Goal: Task Accomplishment & Management: Complete application form

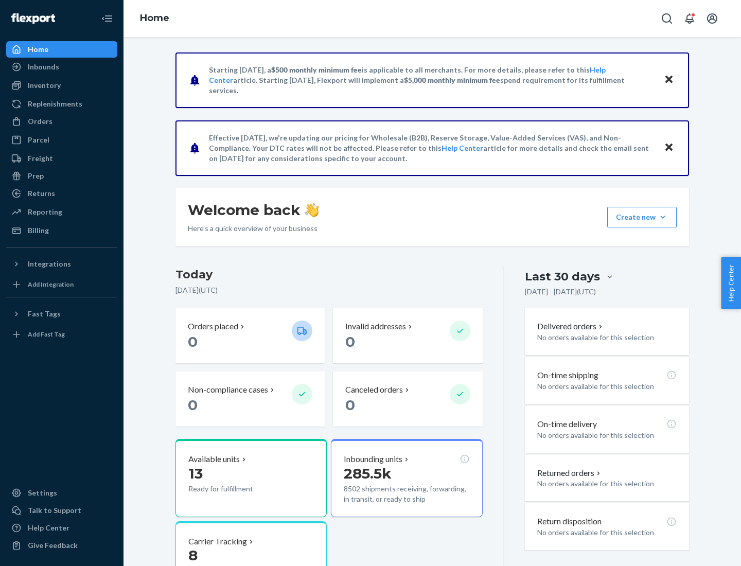
click at [663, 217] on button "Create new Create new inbound Create new order Create new product" at bounding box center [641, 217] width 69 height 21
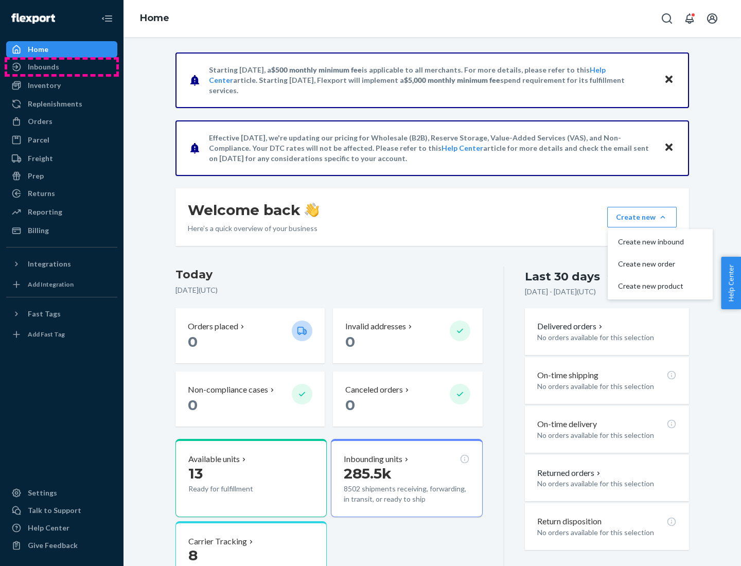
click at [62, 67] on div "Inbounds" at bounding box center [61, 67] width 109 height 14
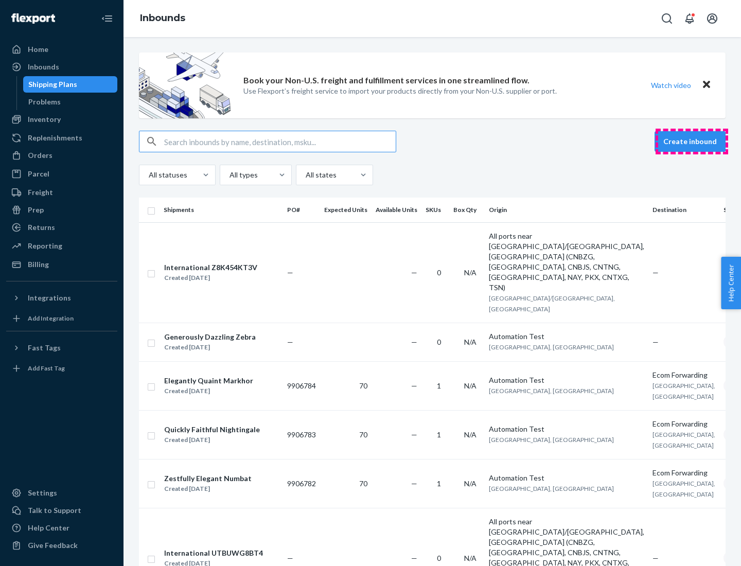
click at [691, 141] on button "Create inbound" at bounding box center [689, 141] width 71 height 21
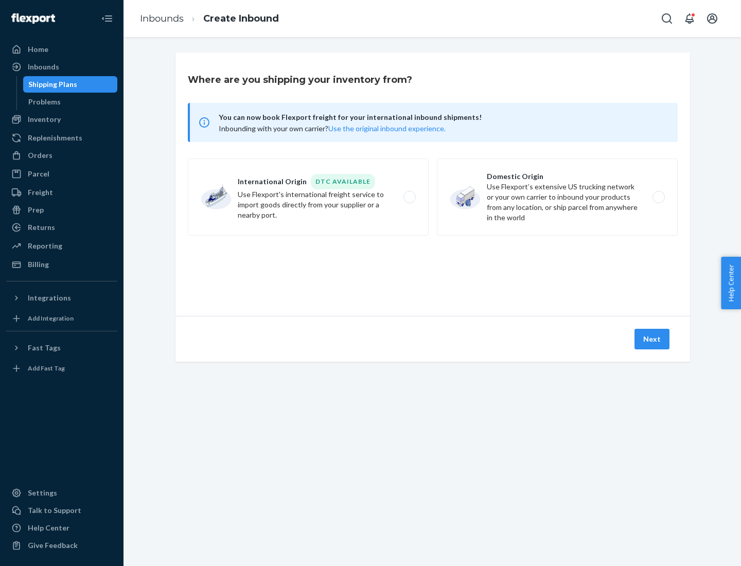
click at [557, 197] on label "Domestic Origin Use Flexport’s extensive US trucking network or your own carrie…" at bounding box center [557, 196] width 241 height 77
click at [658, 197] on input "Domestic Origin Use Flexport’s extensive US trucking network or your own carrie…" at bounding box center [661, 197] width 7 height 7
radio input "true"
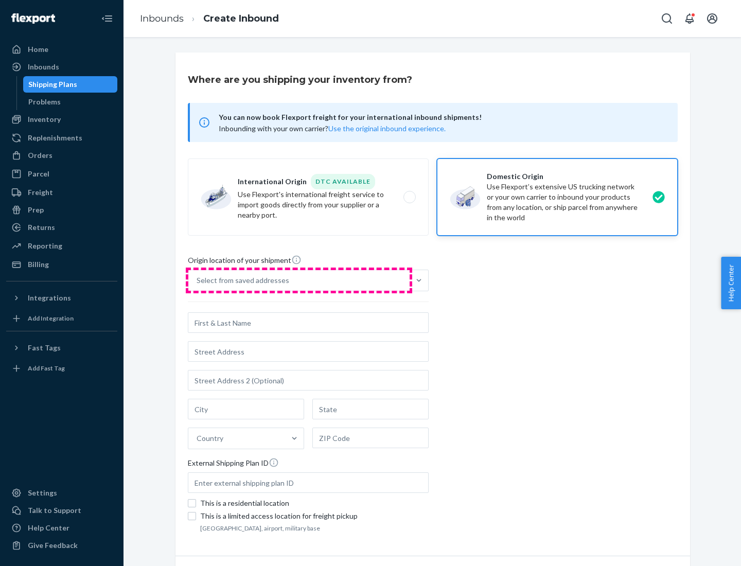
click at [299, 280] on div "Select from saved addresses" at bounding box center [298, 280] width 221 height 21
click at [198, 280] on input "Select from saved addresses" at bounding box center [197, 280] width 1 height 10
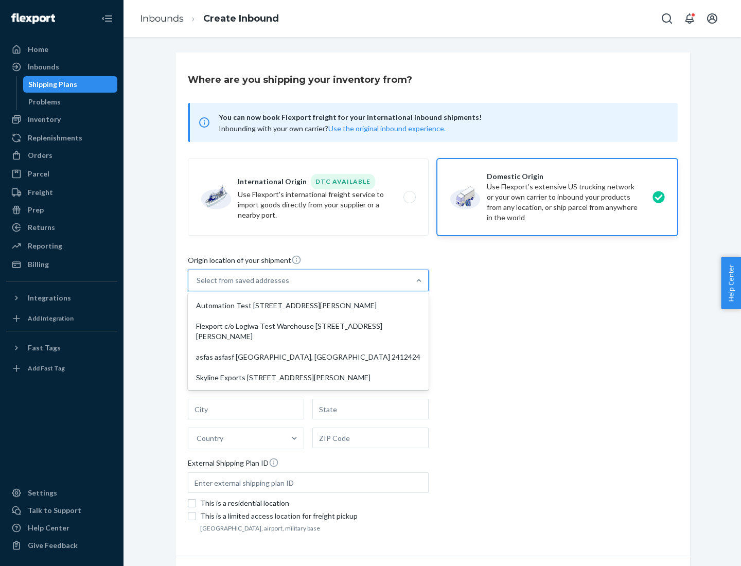
scroll to position [4, 0]
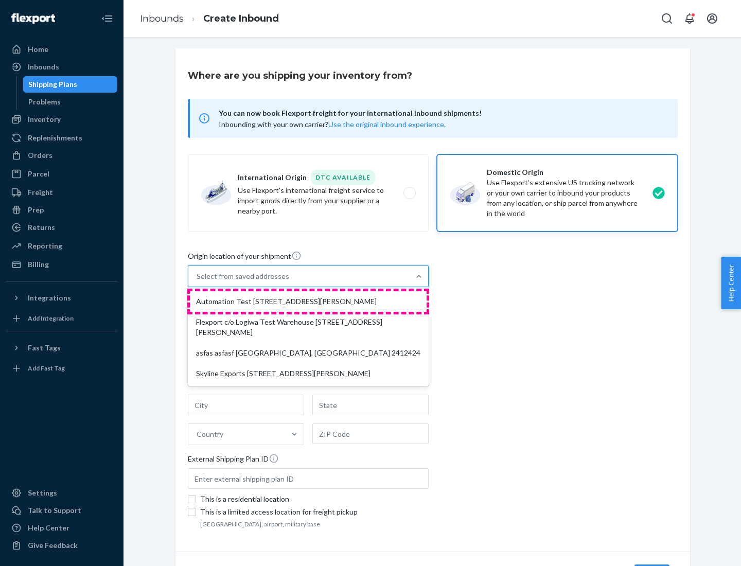
click at [308, 301] on div "Automation Test [STREET_ADDRESS][PERSON_NAME]" at bounding box center [308, 301] width 237 height 21
click at [198, 281] on input "option Automation Test [STREET_ADDRESS][PERSON_NAME] focused, 1 of 4. 4 results…" at bounding box center [197, 276] width 1 height 10
type input "Automation Test"
type input "9th Floor"
type input "[GEOGRAPHIC_DATA]"
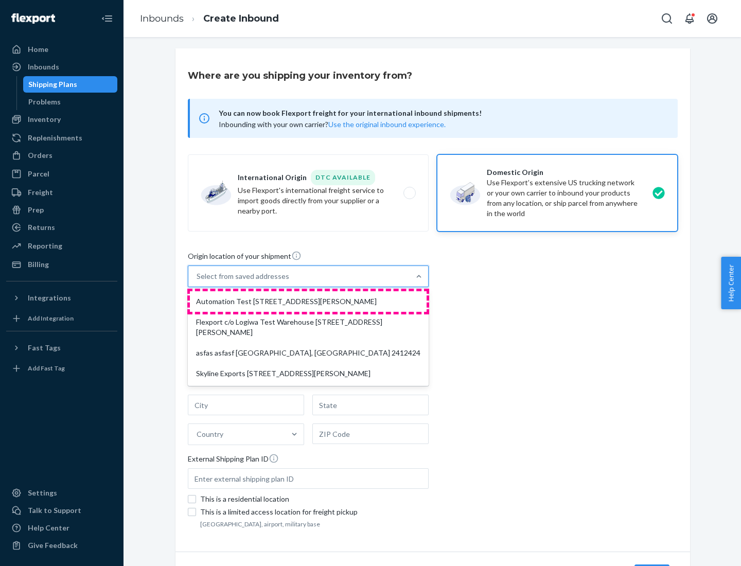
type input "CA"
type input "94104"
type input "[STREET_ADDRESS][PERSON_NAME]"
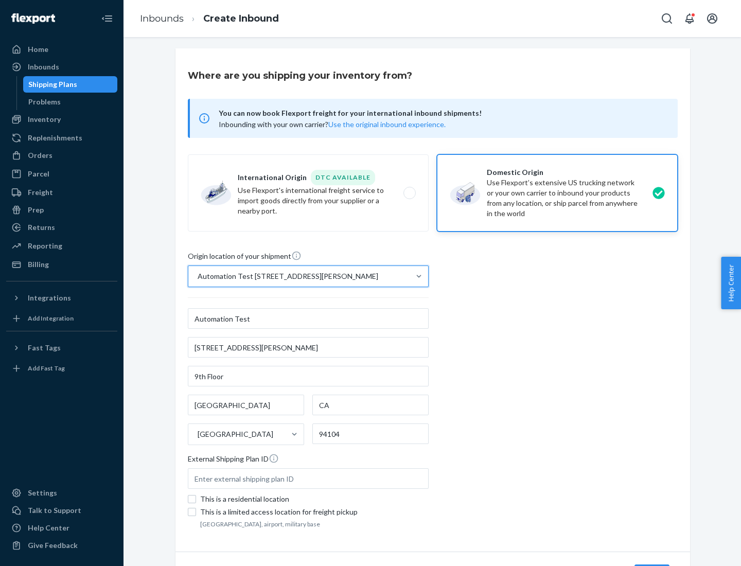
scroll to position [60, 0]
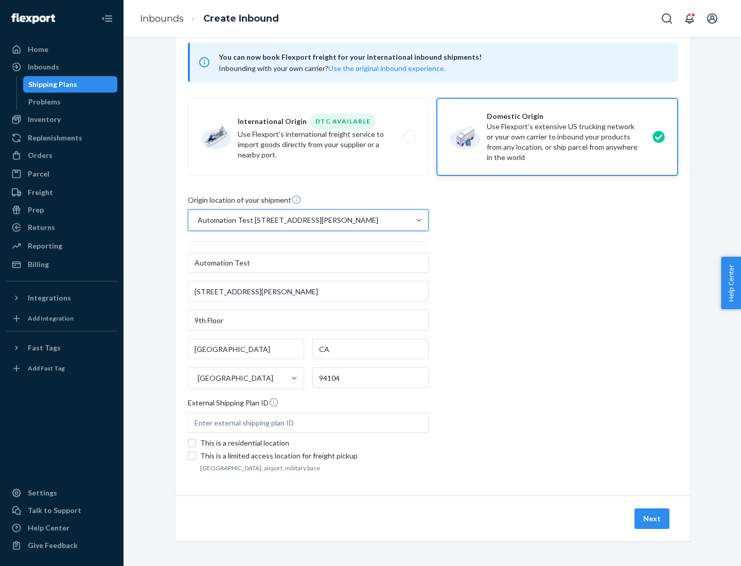
click at [652, 519] on button "Next" at bounding box center [651, 518] width 35 height 21
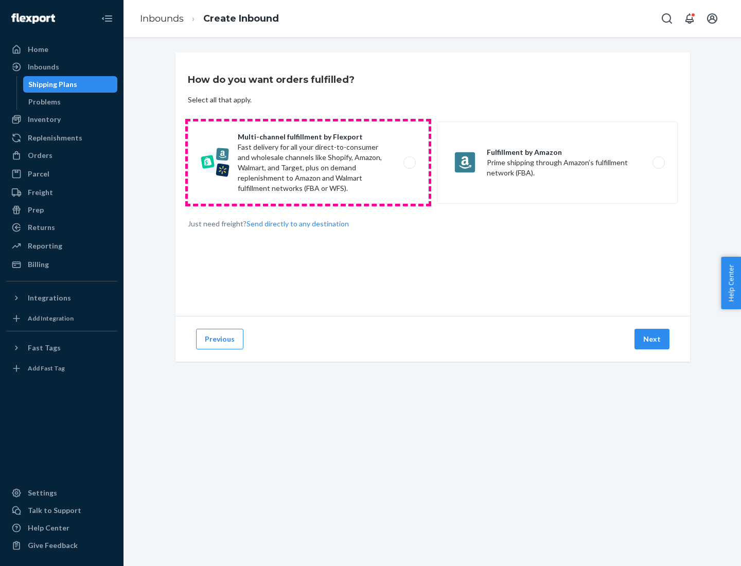
click at [308, 163] on label "Multi-channel fulfillment by Flexport Fast delivery for all your direct-to-cons…" at bounding box center [308, 162] width 241 height 82
click at [409, 163] on input "Multi-channel fulfillment by Flexport Fast delivery for all your direct-to-cons…" at bounding box center [412, 162] width 7 height 7
radio input "true"
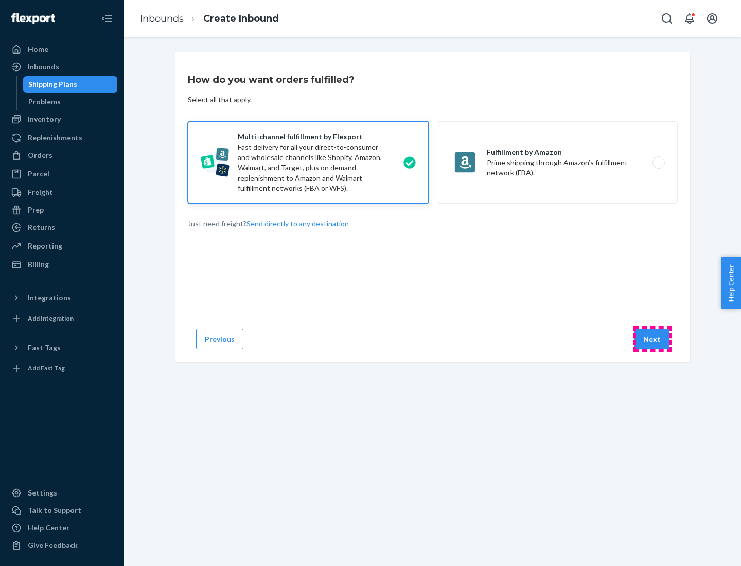
click at [652, 339] on button "Next" at bounding box center [651, 339] width 35 height 21
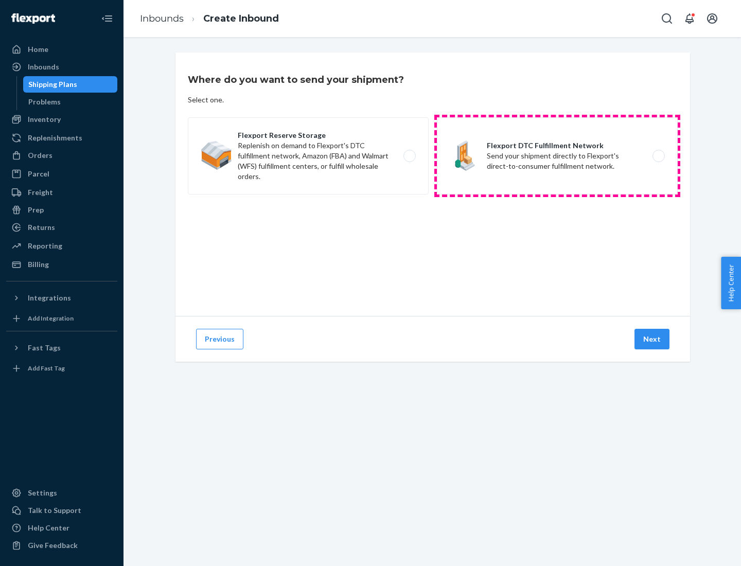
click at [557, 156] on label "Flexport DTC Fulfillment Network Send your shipment directly to Flexport's dire…" at bounding box center [557, 155] width 241 height 77
click at [658, 156] on input "Flexport DTC Fulfillment Network Send your shipment directly to Flexport's dire…" at bounding box center [661, 156] width 7 height 7
radio input "true"
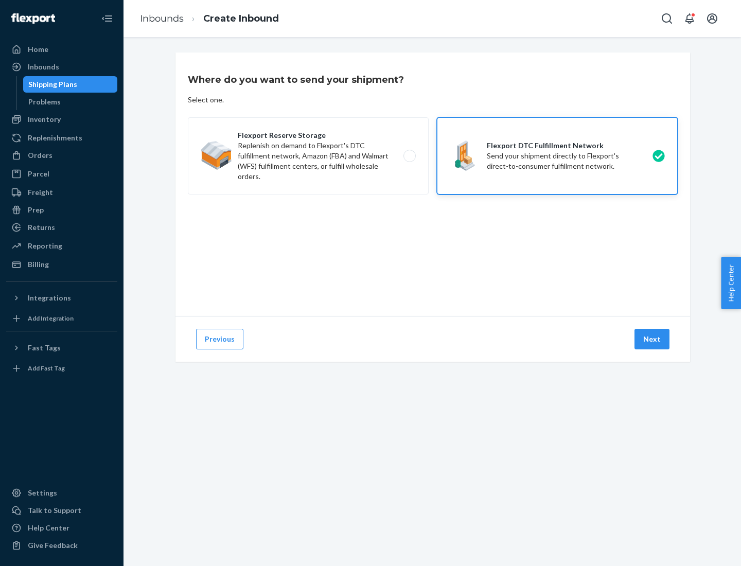
click at [652, 339] on button "Next" at bounding box center [651, 339] width 35 height 21
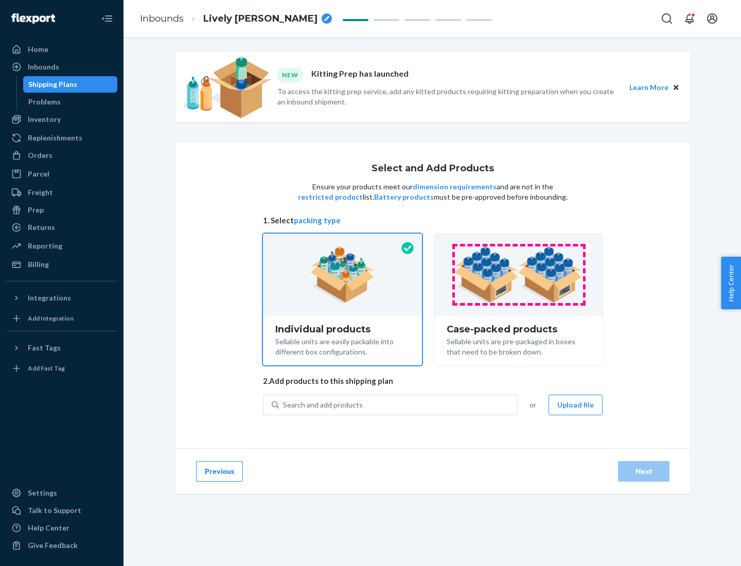
click at [519, 275] on img at bounding box center [518, 274] width 128 height 57
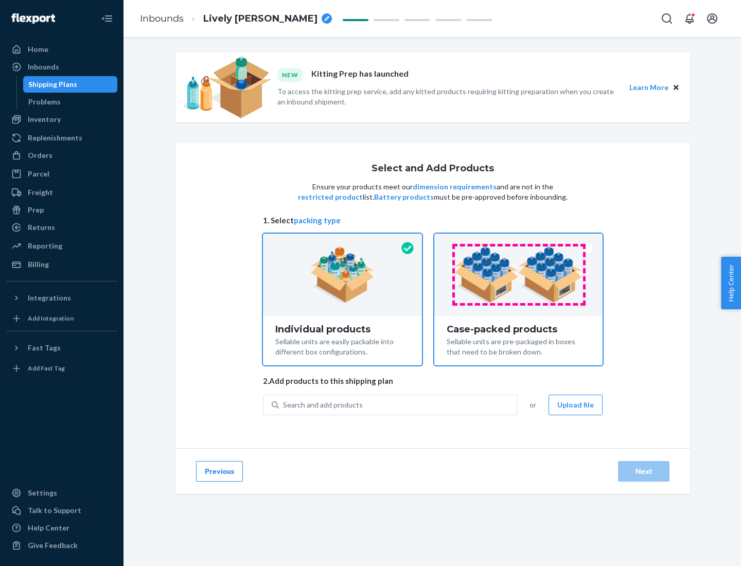
click at [519, 240] on input "Case-packed products Sellable units are pre-packaged in boxes that need to be b…" at bounding box center [518, 237] width 7 height 7
radio input "true"
radio input "false"
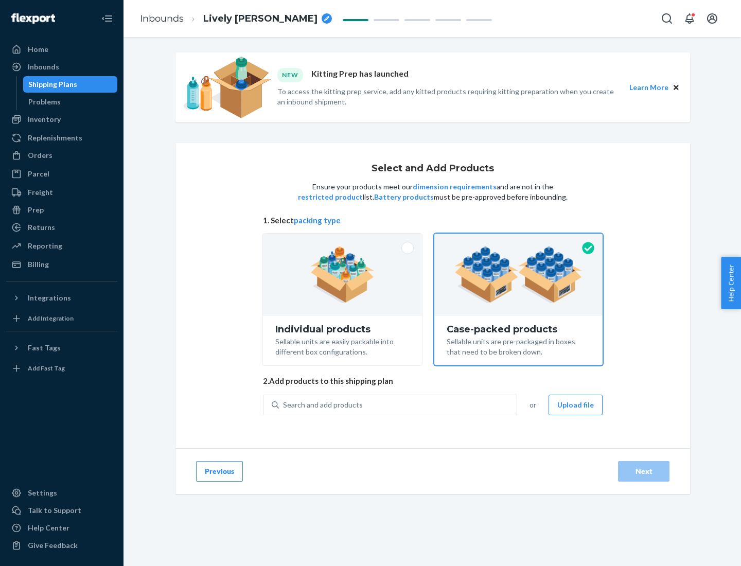
click at [398, 404] on div "Search and add products" at bounding box center [398, 405] width 238 height 19
click at [284, 404] on input "Search and add products" at bounding box center [283, 405] width 1 height 10
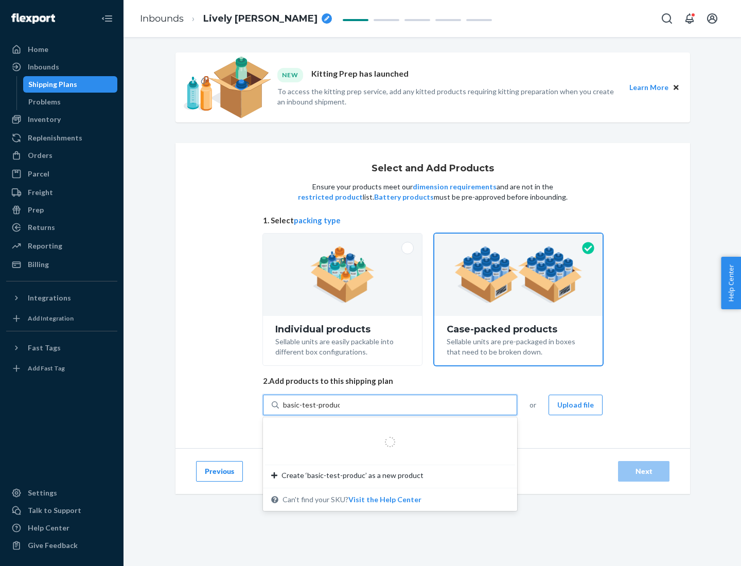
type input "basic-test-product-1"
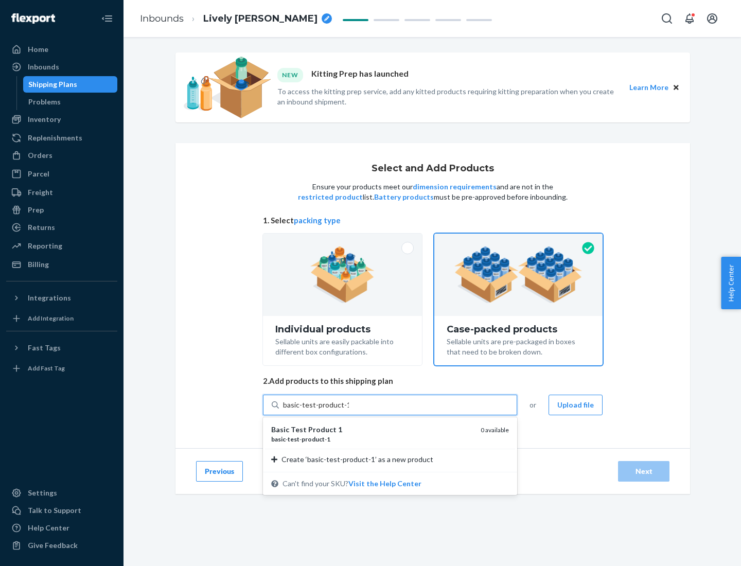
click at [372, 439] on div "basic - test - product - 1" at bounding box center [371, 439] width 201 height 9
click at [349, 410] on input "basic-test-product-1" at bounding box center [316, 405] width 66 height 10
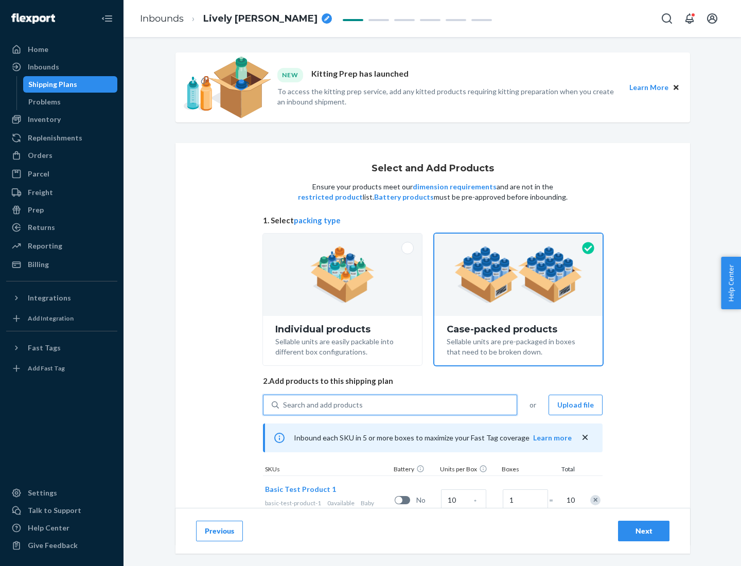
scroll to position [37, 0]
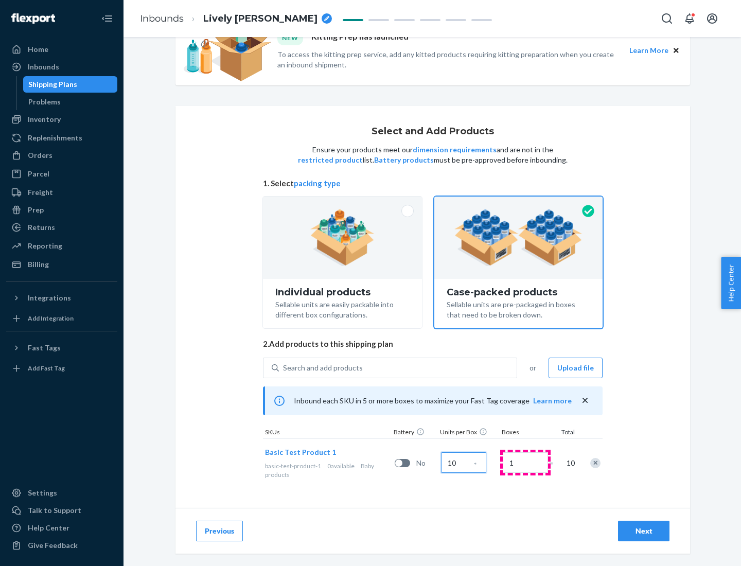
type input "10"
type input "7"
click at [644, 531] on div "Next" at bounding box center [644, 531] width 34 height 10
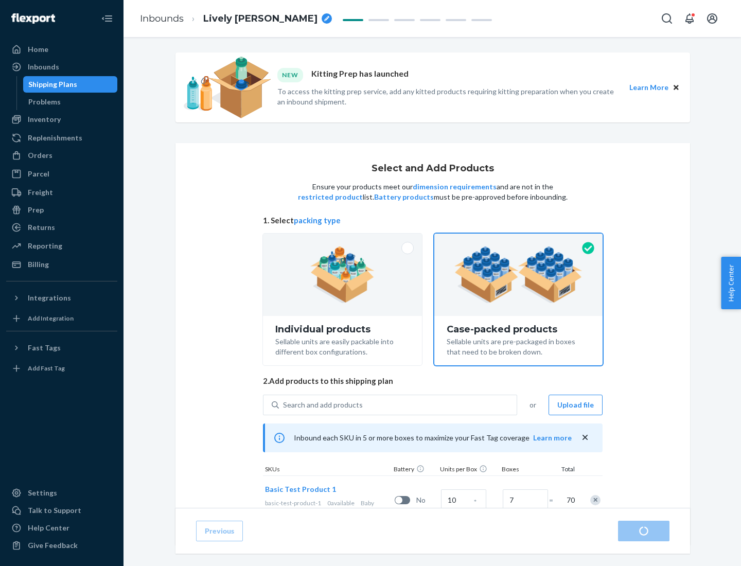
radio input "true"
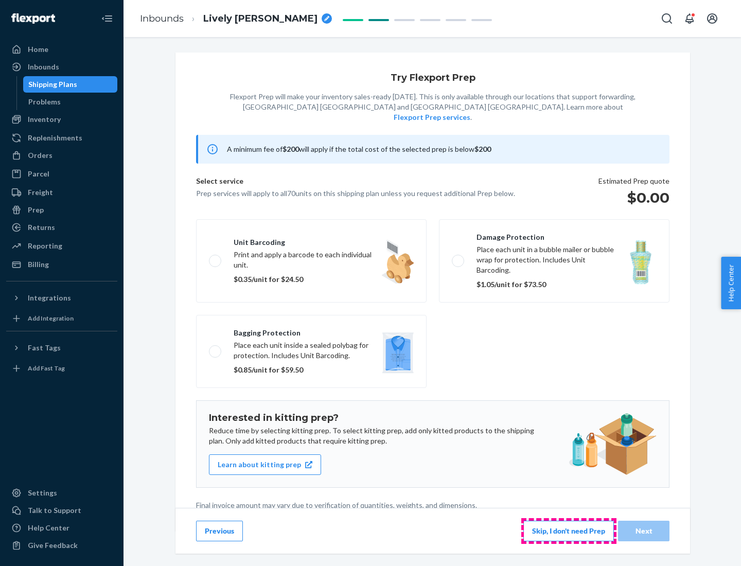
scroll to position [3, 0]
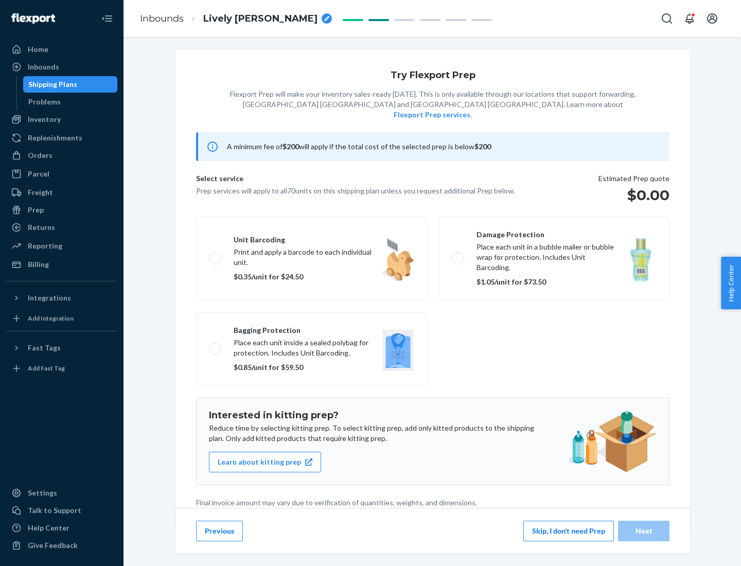
click at [568, 530] on button "Skip, I don't need Prep" at bounding box center [568, 531] width 91 height 21
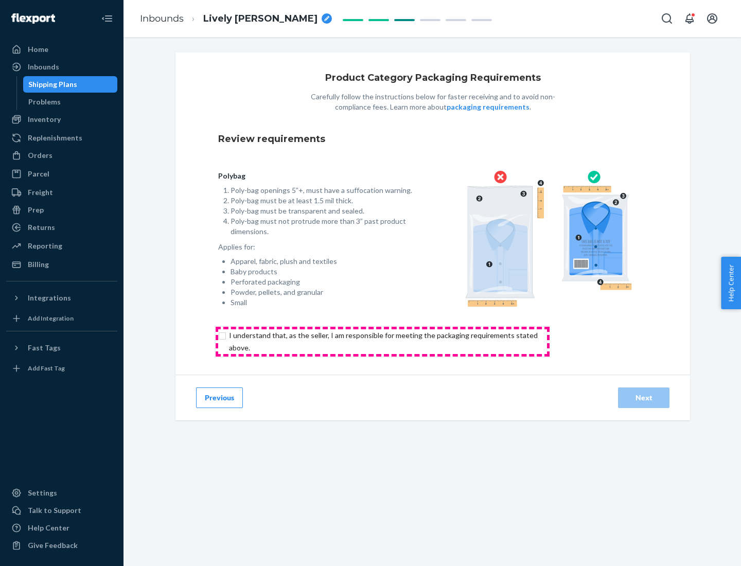
click at [382, 341] on input "checkbox" at bounding box center [389, 341] width 342 height 25
checkbox input "true"
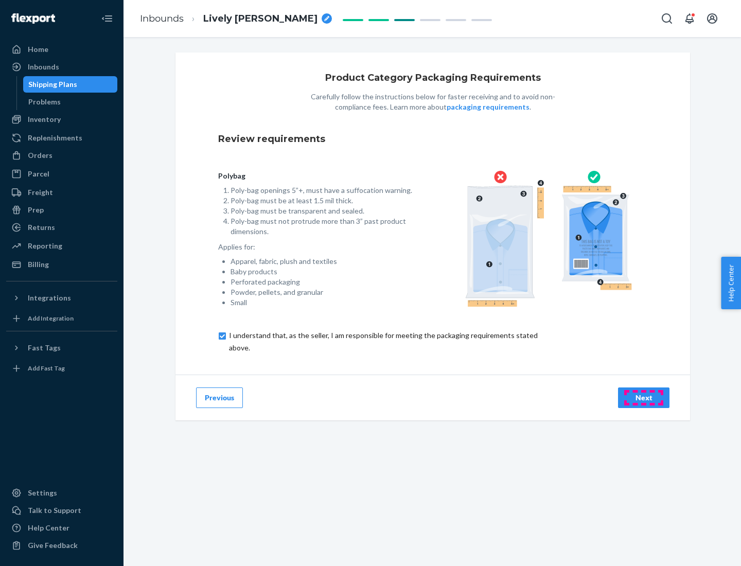
click at [644, 397] on div "Next" at bounding box center [644, 397] width 34 height 10
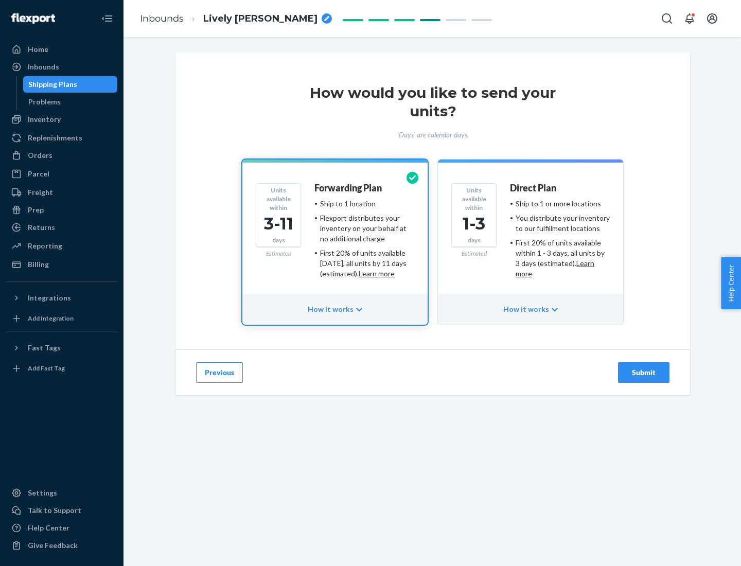
click at [530, 235] on ul "Ship to 1 or more locations You distribute your inventory to our fulfillment lo…" at bounding box center [560, 239] width 100 height 80
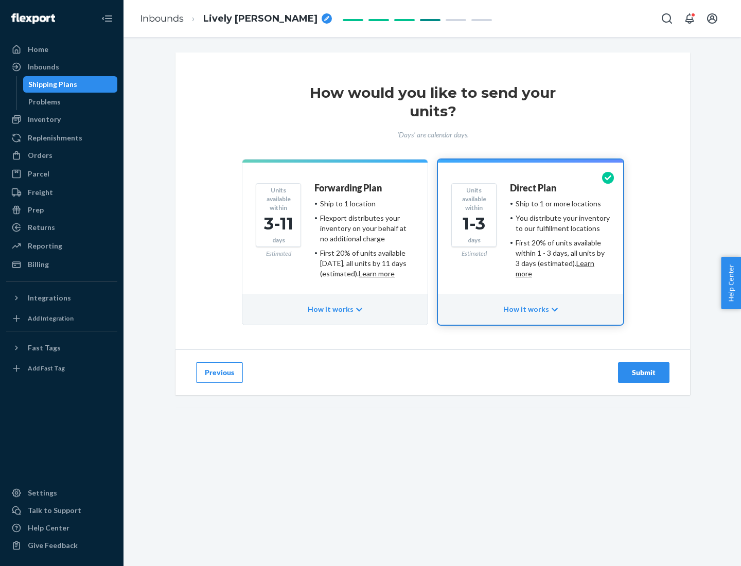
click at [644, 372] on div "Submit" at bounding box center [644, 372] width 34 height 10
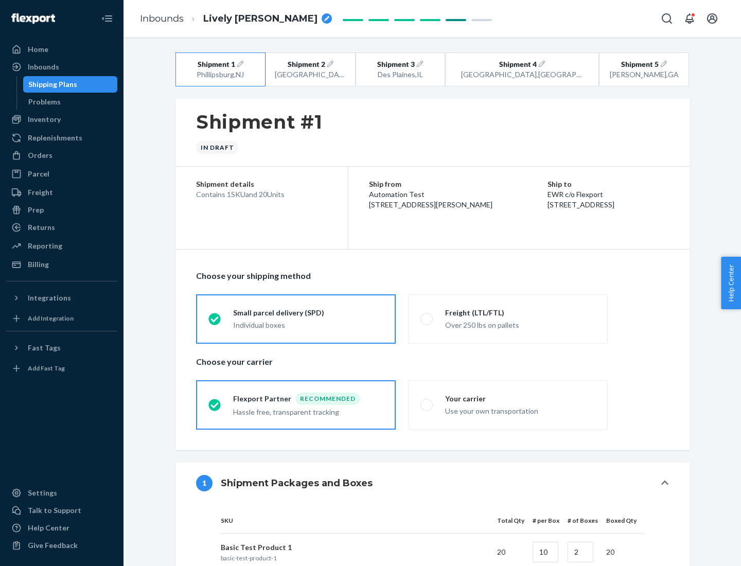
radio input "true"
radio input "false"
radio input "true"
radio input "false"
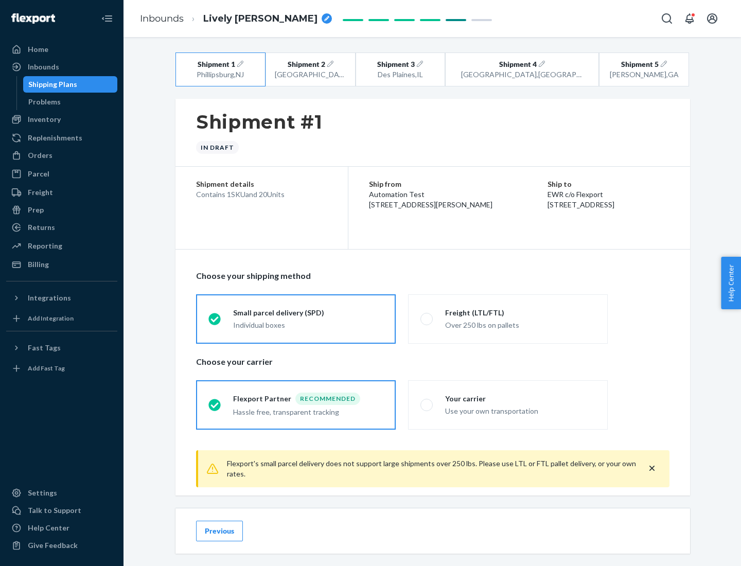
scroll to position [11, 0]
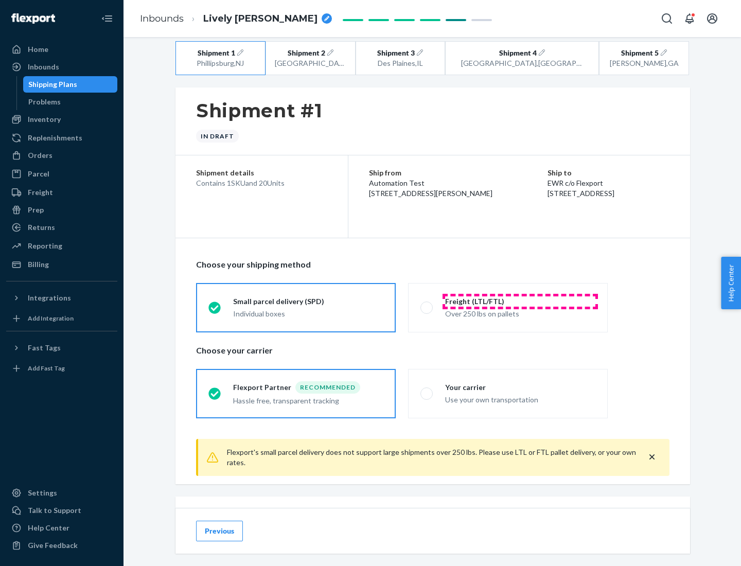
click at [520, 301] on div "Freight (LTL/FTL)" at bounding box center [520, 301] width 150 height 10
click at [427, 304] on input "Freight (LTL/FTL) Over 250 lbs on pallets" at bounding box center [423, 307] width 7 height 7
radio input "true"
radio input "false"
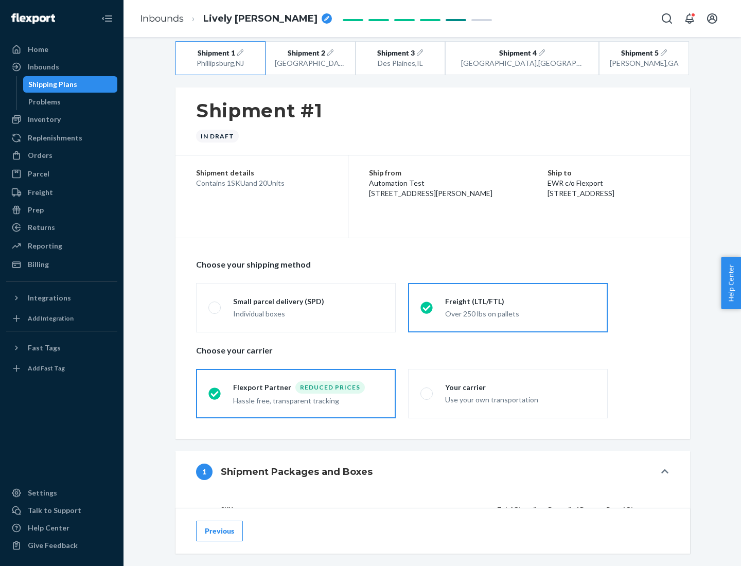
scroll to position [97, 0]
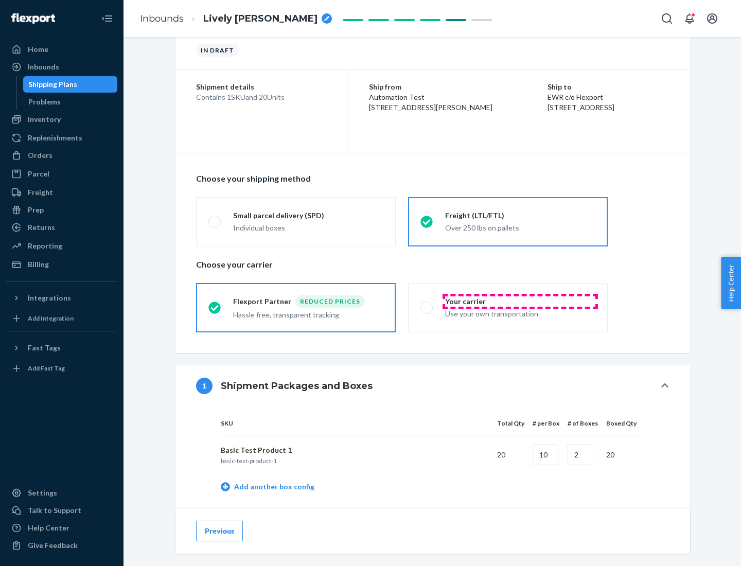
click at [520, 301] on div "Your carrier" at bounding box center [520, 301] width 150 height 10
click at [427, 304] on input "Your carrier Use your own transportation" at bounding box center [423, 307] width 7 height 7
radio input "true"
radio input "false"
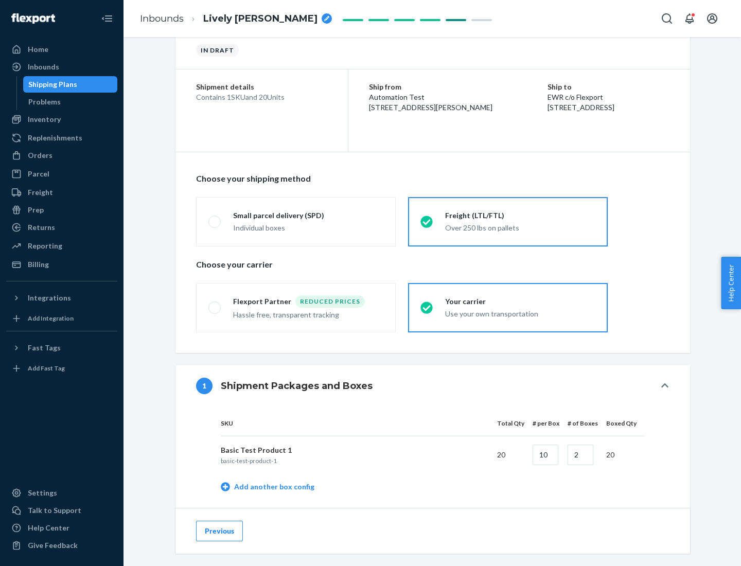
scroll to position [325, 0]
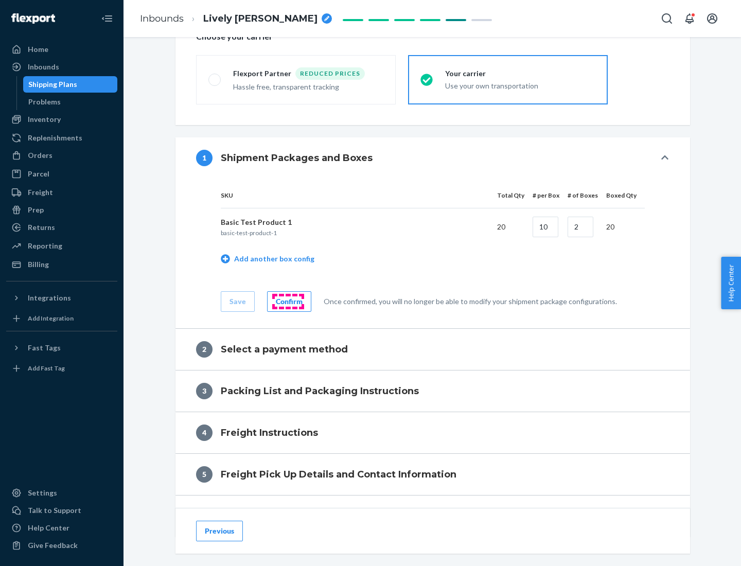
click at [288, 301] on div "Confirm" at bounding box center [289, 301] width 27 height 10
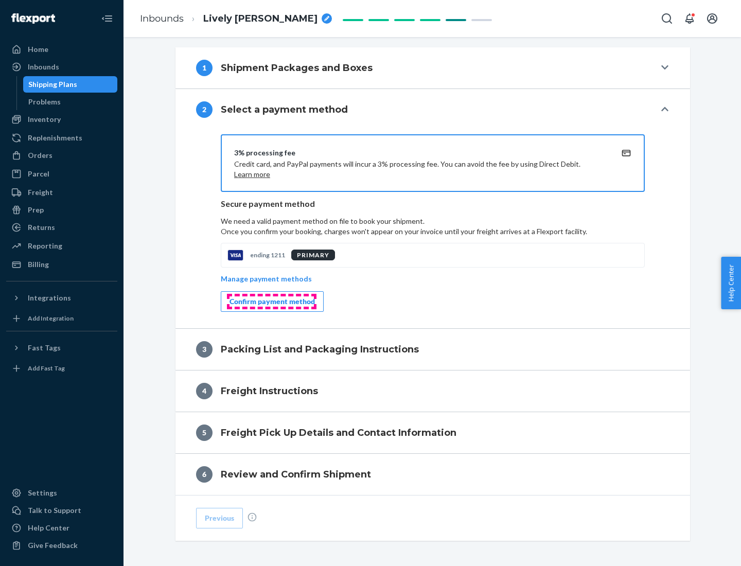
click at [271, 301] on div "Confirm payment method" at bounding box center [271, 301] width 85 height 10
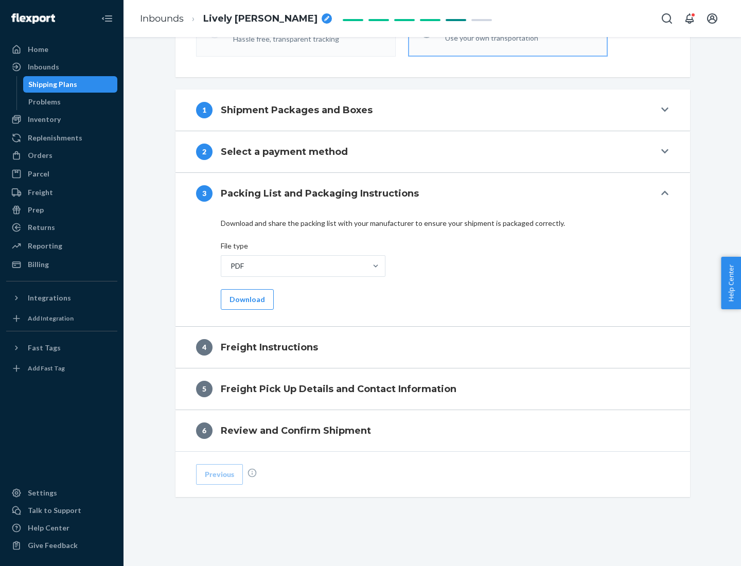
scroll to position [371, 0]
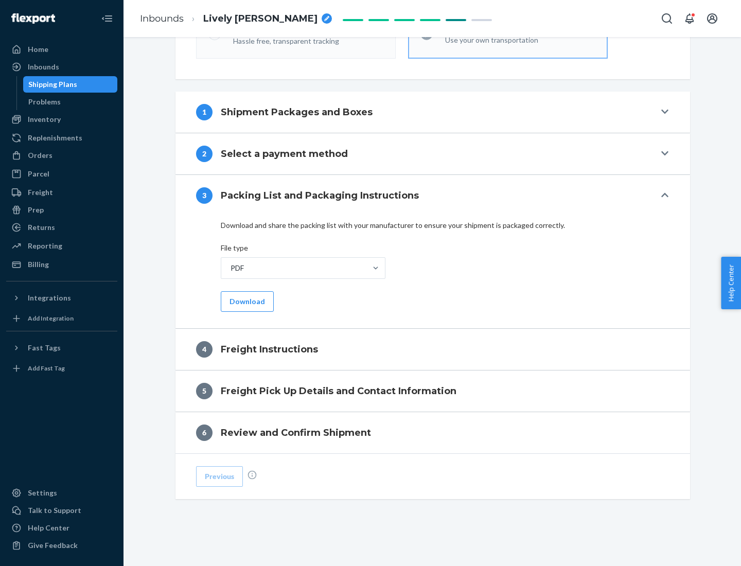
click at [246, 301] on button "Download" at bounding box center [247, 301] width 53 height 21
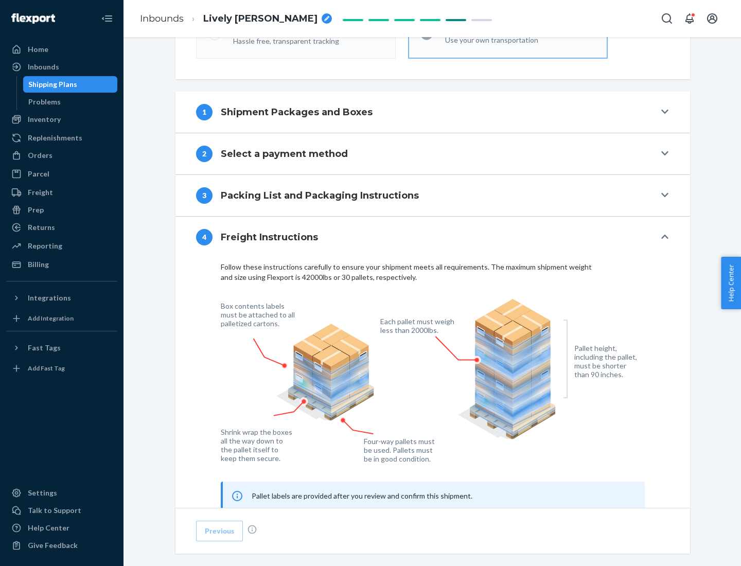
scroll to position [622, 0]
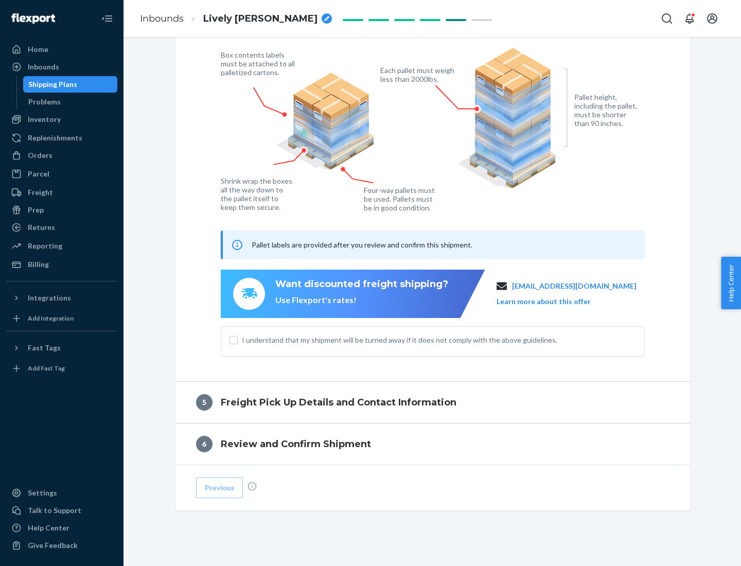
click at [556, 301] on button "Learn more about this offer" at bounding box center [543, 301] width 94 height 10
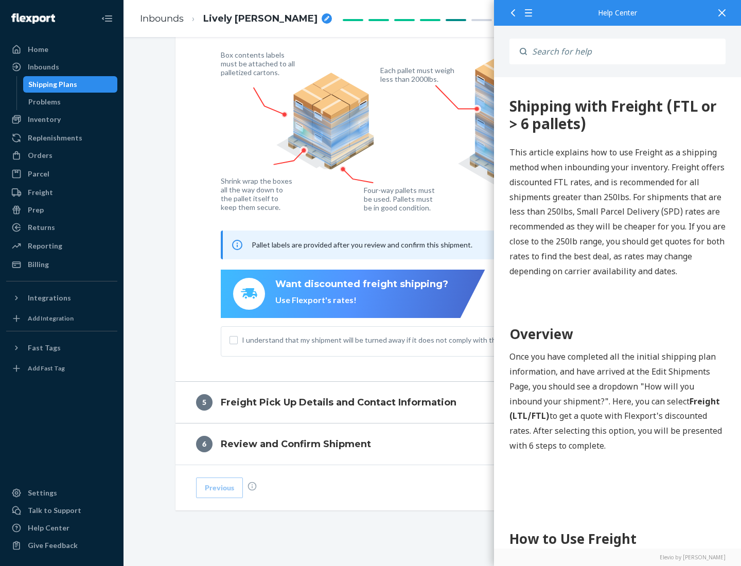
scroll to position [0, 0]
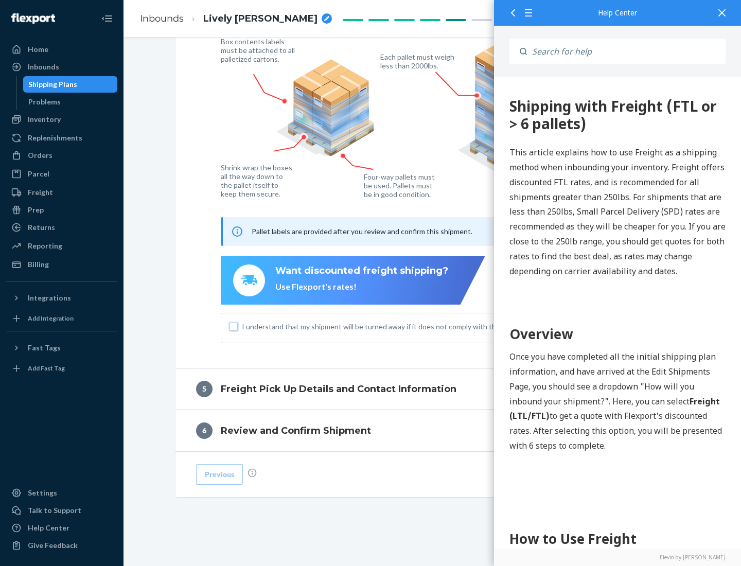
click at [234, 326] on input "I understand that my shipment will be turned away if it does not comply with th…" at bounding box center [233, 327] width 8 height 8
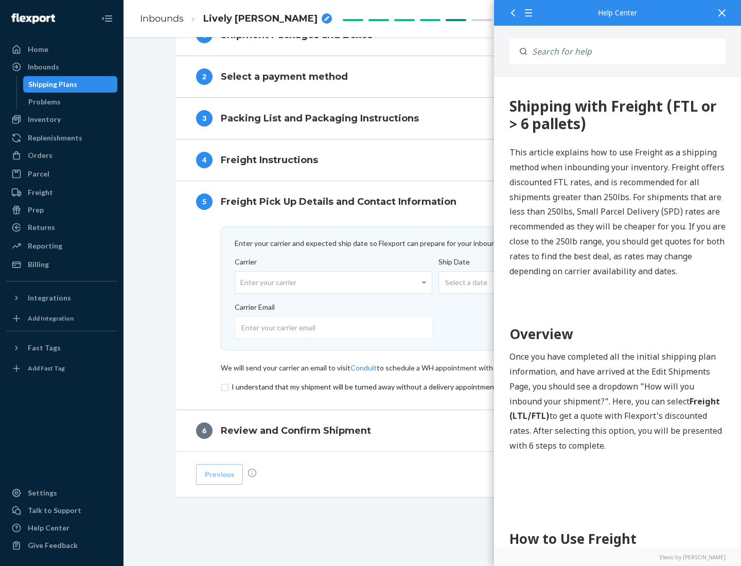
scroll to position [448, 0]
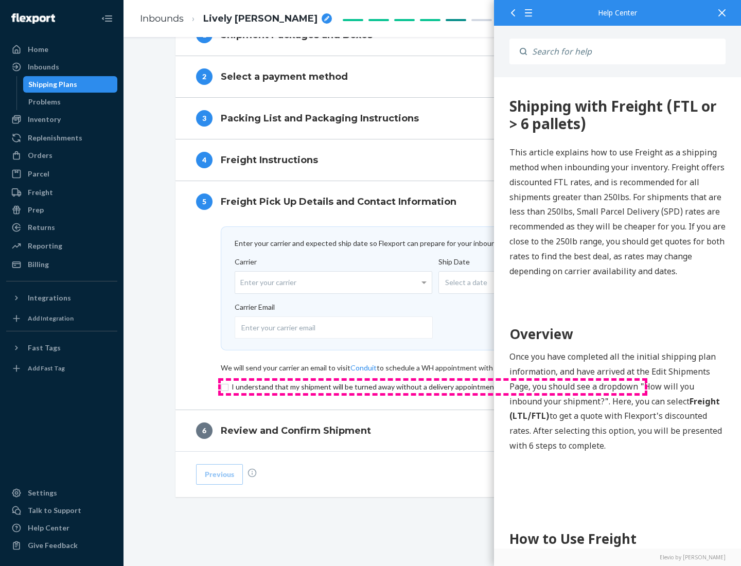
click at [433, 386] on input "checkbox" at bounding box center [433, 387] width 424 height 12
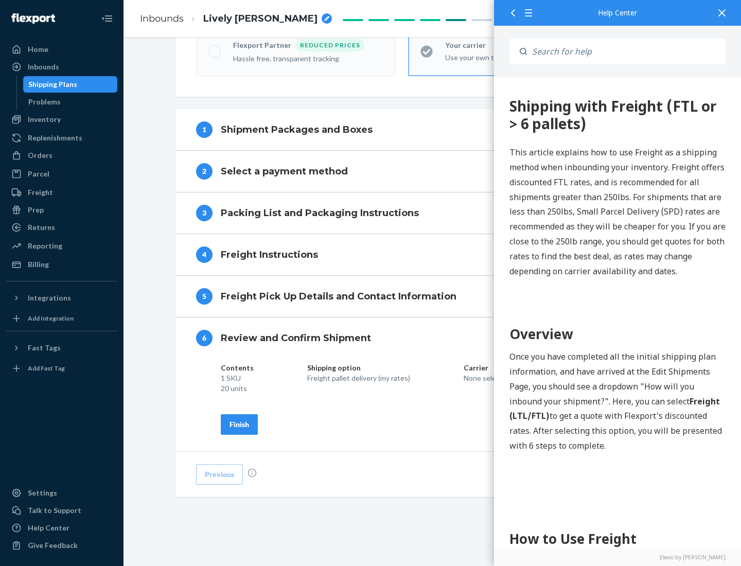
scroll to position [353, 0]
click at [239, 424] on div "Finish" at bounding box center [239, 424] width 20 height 10
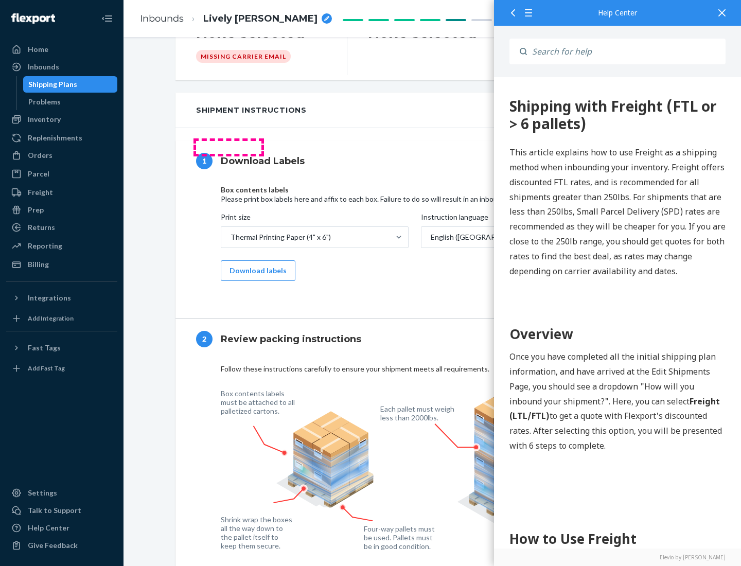
scroll to position [0, 0]
